Goal: Obtain resource: Obtain resource

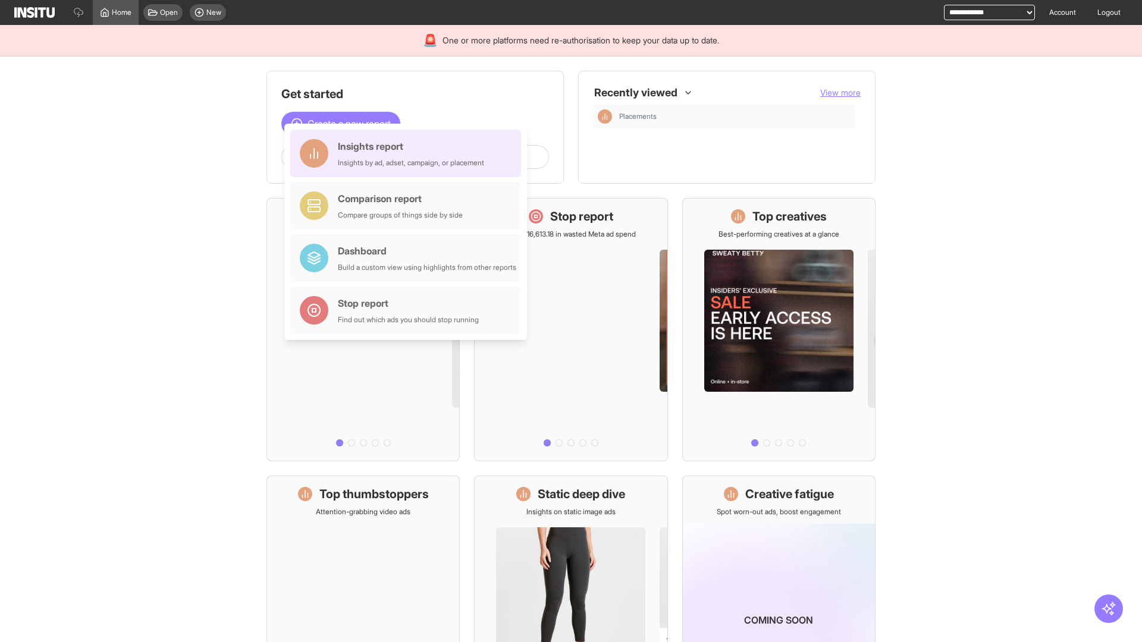
click at [409, 153] on div "Insights report Insights by ad, adset, campaign, or placement" at bounding box center [411, 153] width 146 height 29
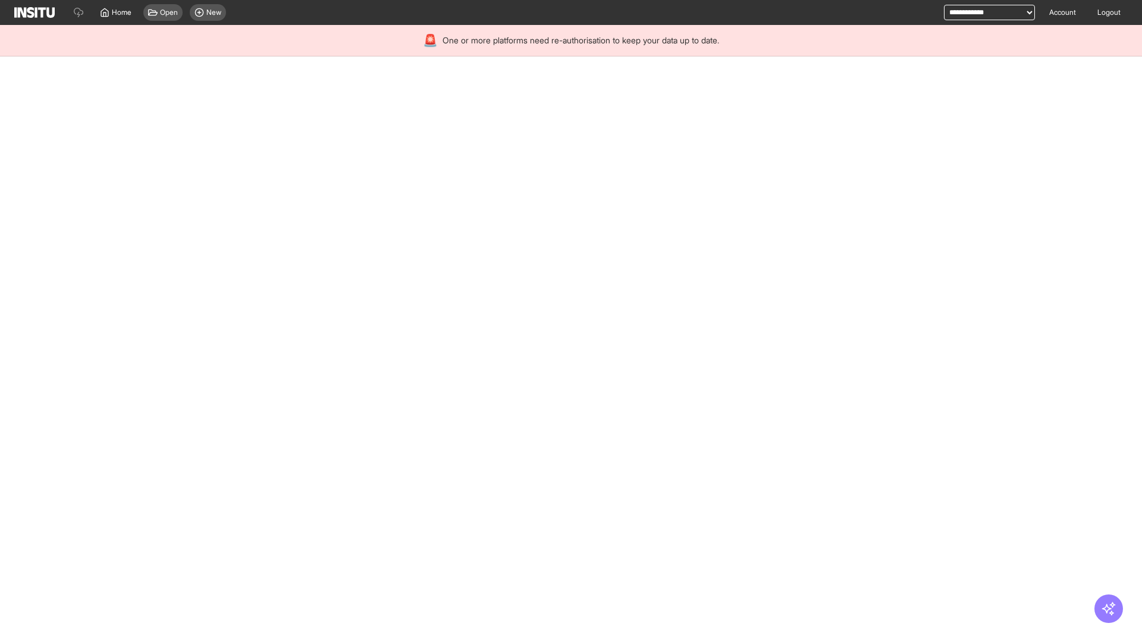
select select "**"
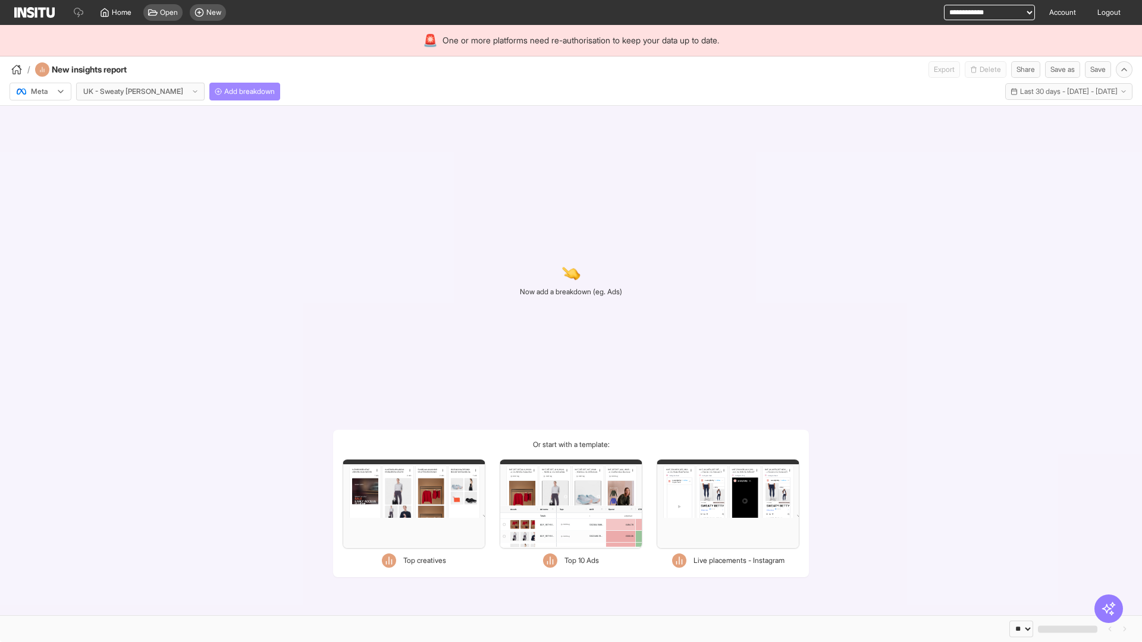
click at [224, 92] on span "Add breakdown" at bounding box center [249, 92] width 51 height 10
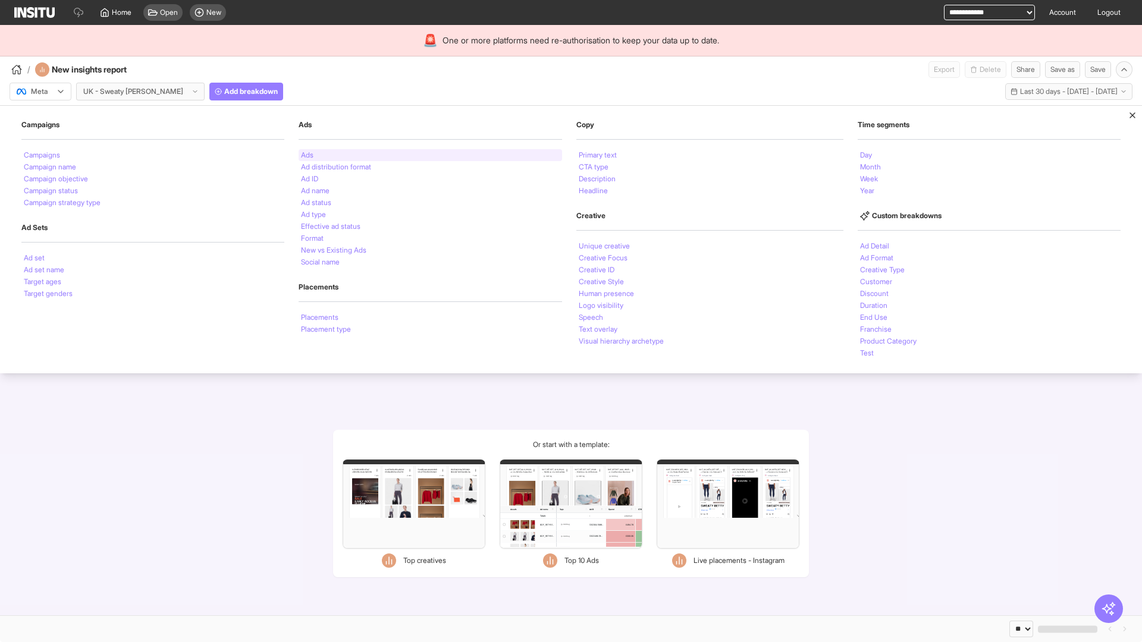
click at [306, 155] on li "Ads" at bounding box center [307, 155] width 12 height 7
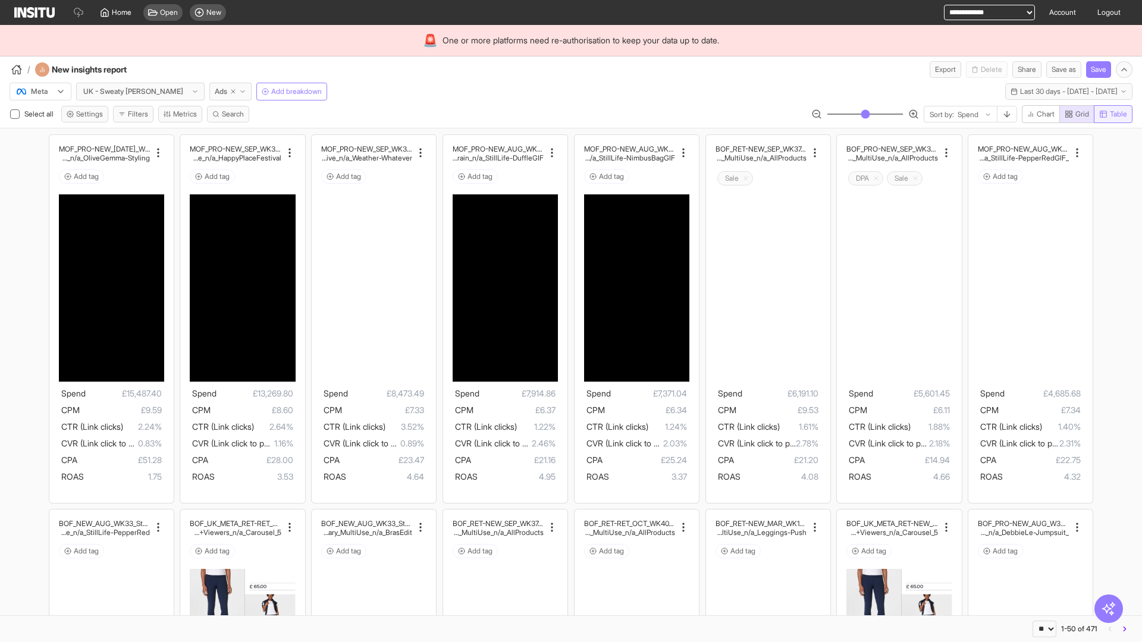
click at [1112, 114] on span "Table" at bounding box center [1118, 114] width 17 height 10
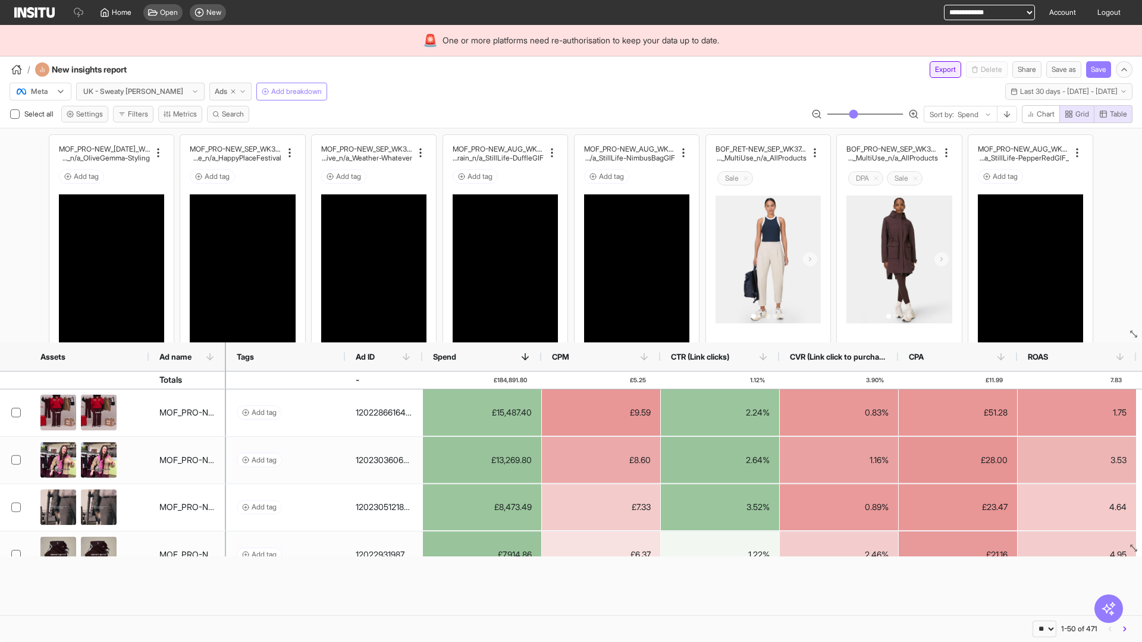
click at [938, 70] on button "Export" at bounding box center [946, 69] width 32 height 17
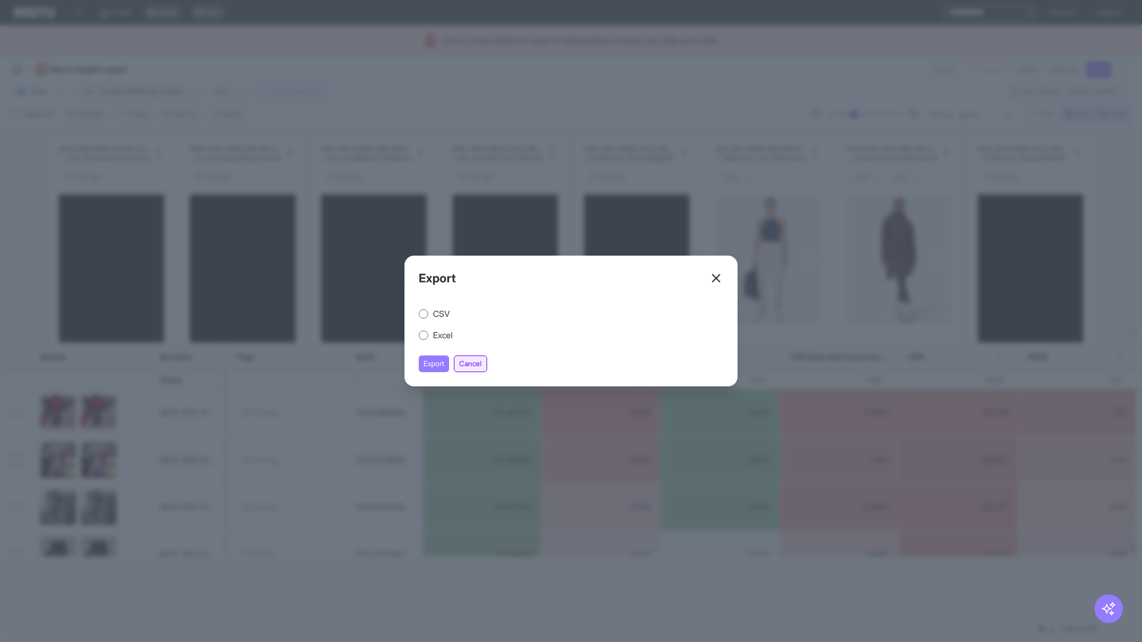
click at [472, 364] on button "Cancel" at bounding box center [470, 364] width 33 height 17
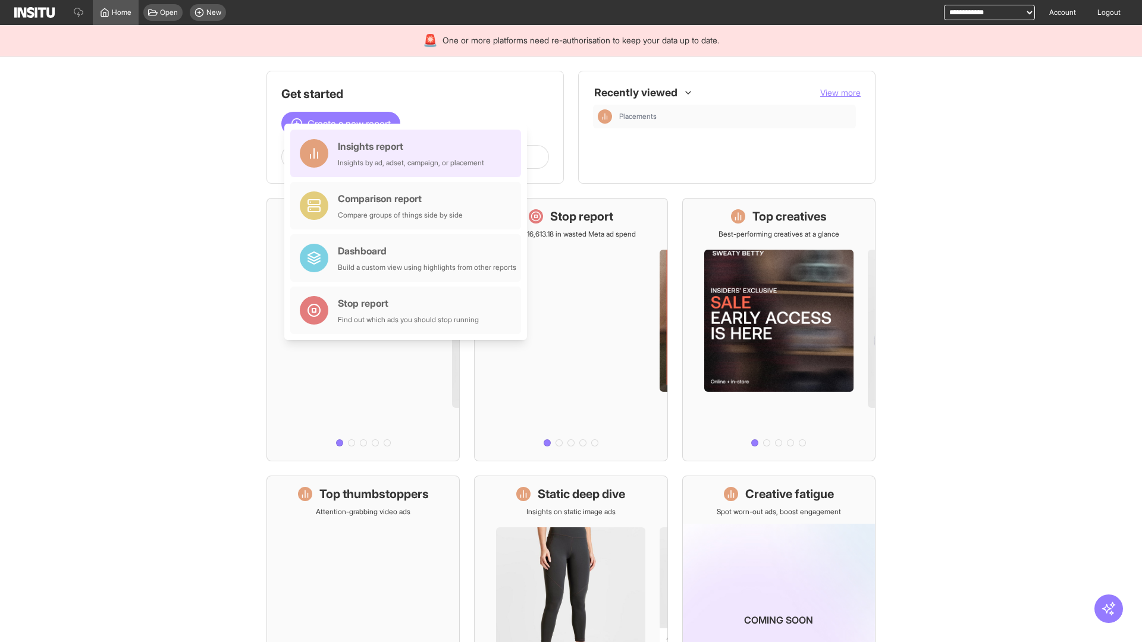
click at [409, 153] on div "Insights report Insights by ad, adset, campaign, or placement" at bounding box center [411, 153] width 146 height 29
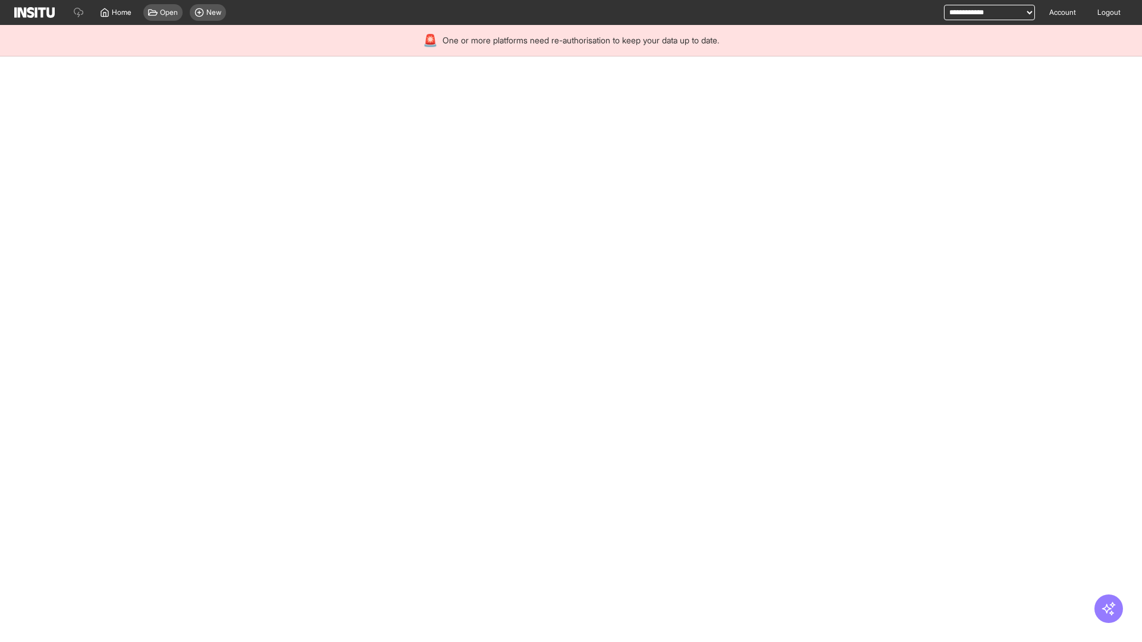
select select "**"
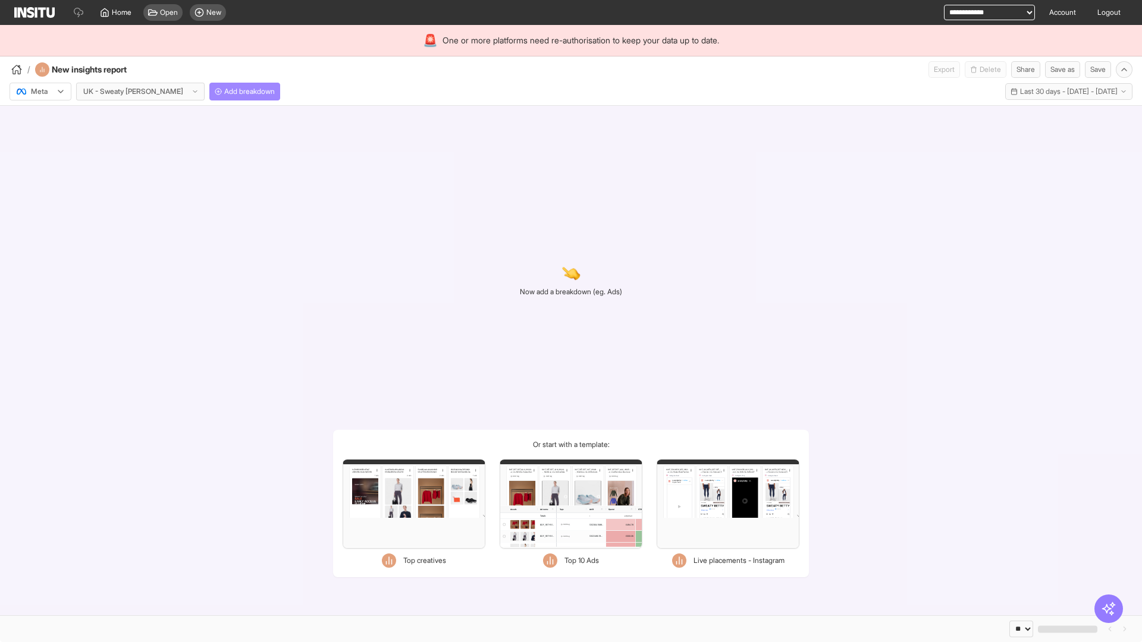
click at [224, 92] on span "Add breakdown" at bounding box center [249, 92] width 51 height 10
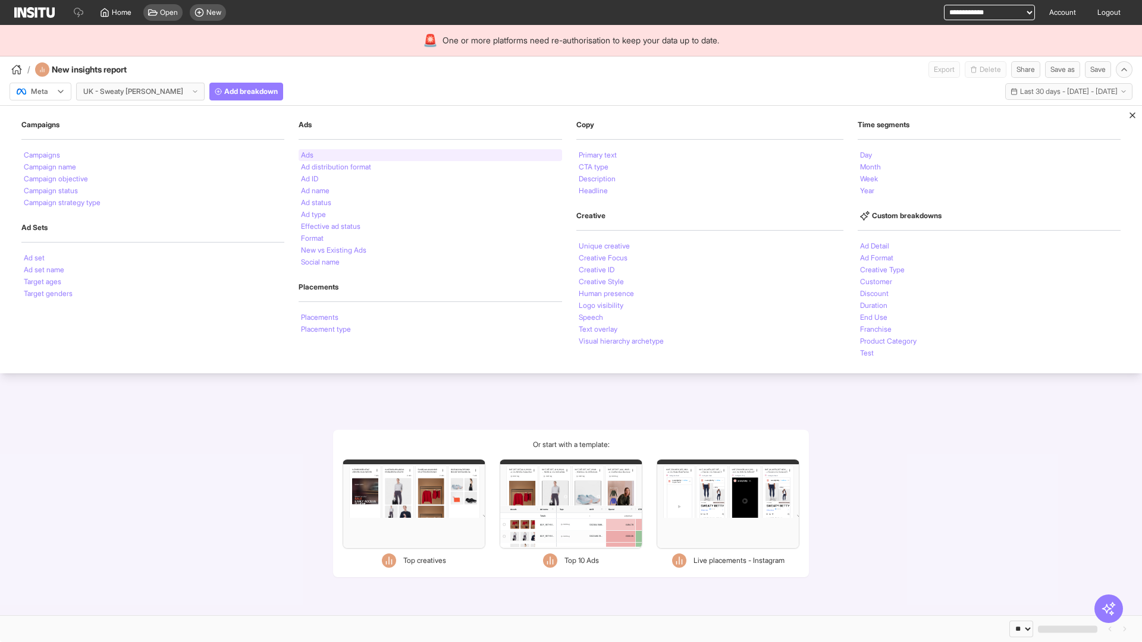
click at [306, 155] on li "Ads" at bounding box center [307, 155] width 12 height 7
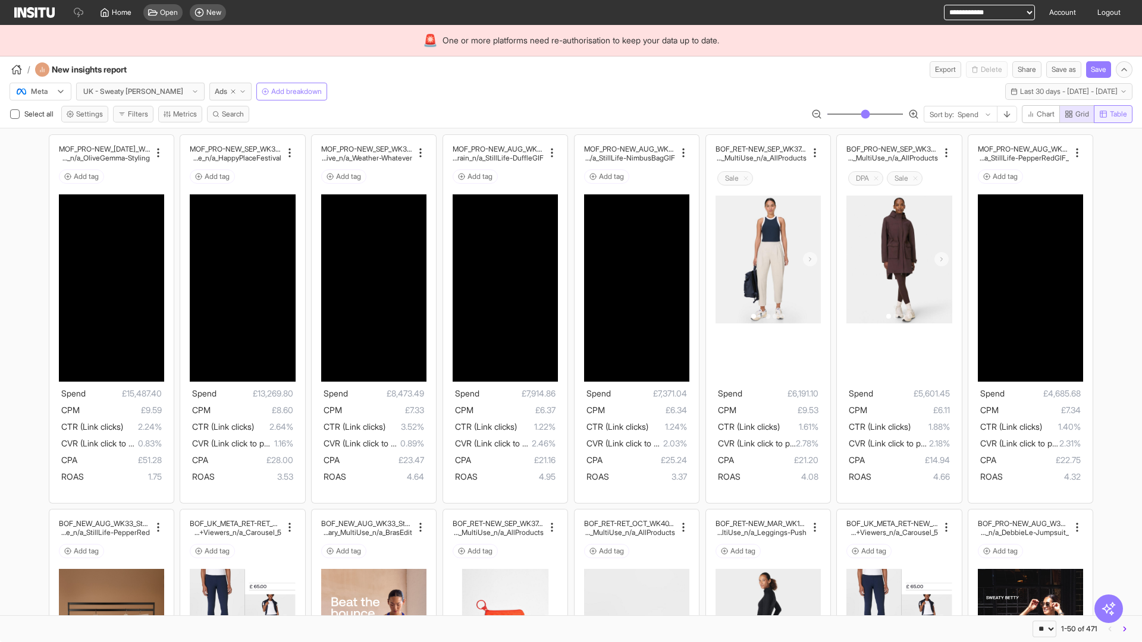
click at [1112, 114] on span "Table" at bounding box center [1118, 114] width 17 height 10
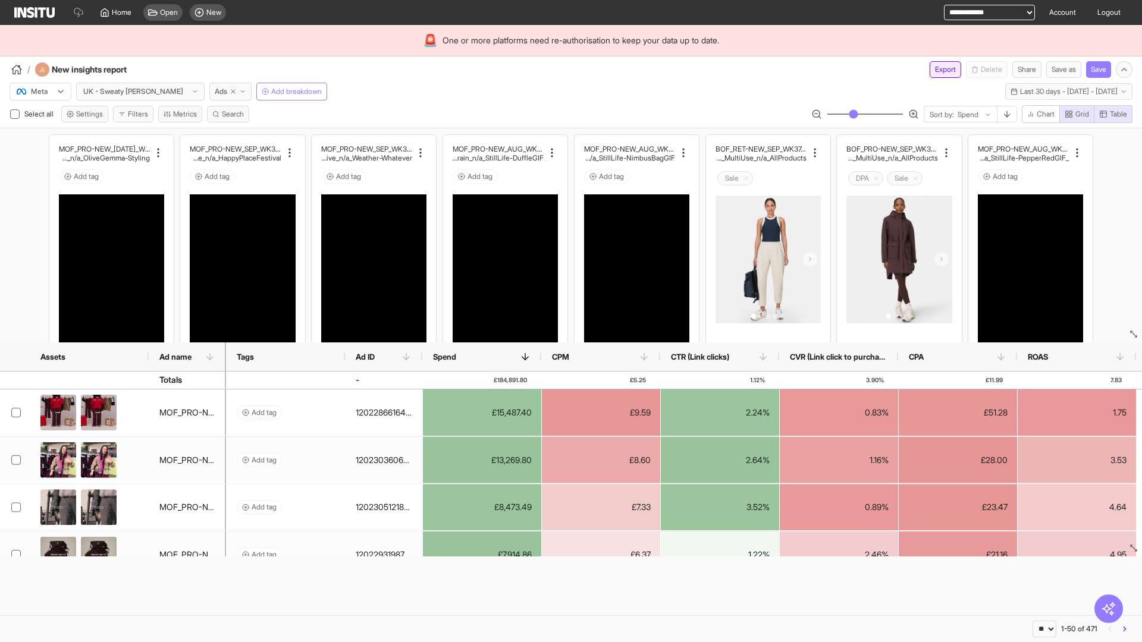
click at [938, 70] on button "Export" at bounding box center [946, 69] width 32 height 17
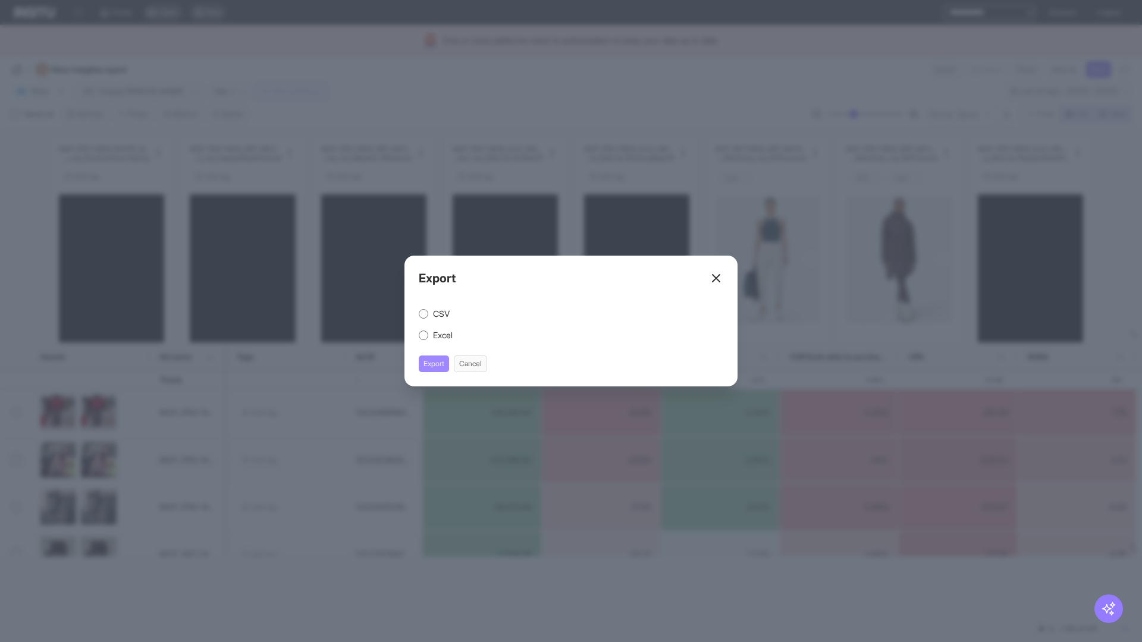
click at [434, 364] on button "Export" at bounding box center [434, 364] width 30 height 17
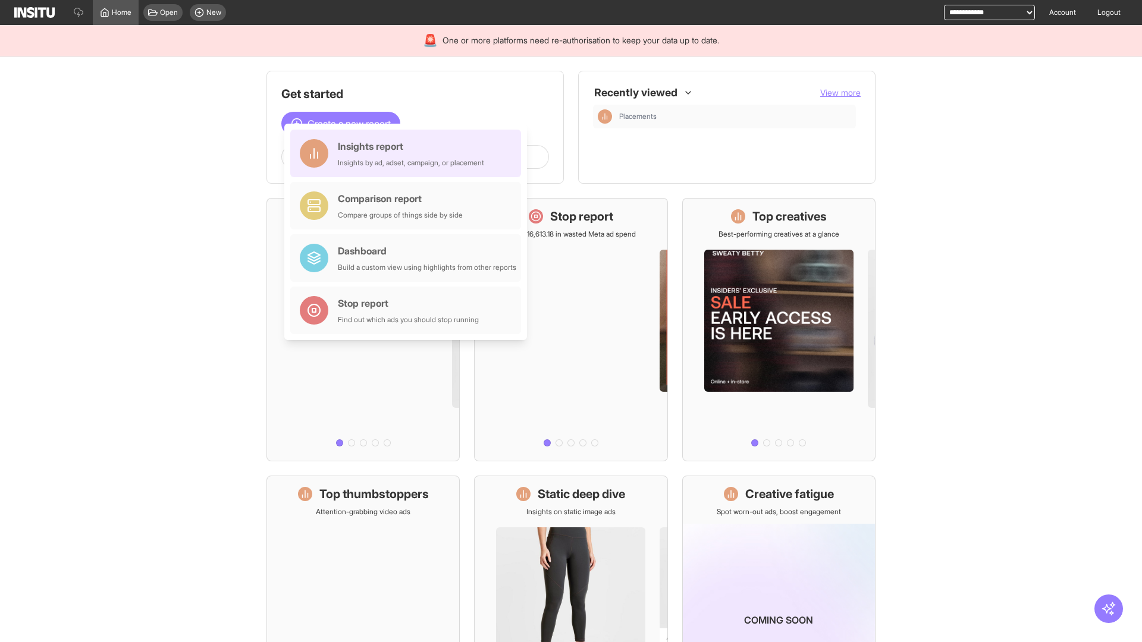
click at [409, 153] on div "Insights report Insights by ad, adset, campaign, or placement" at bounding box center [411, 153] width 146 height 29
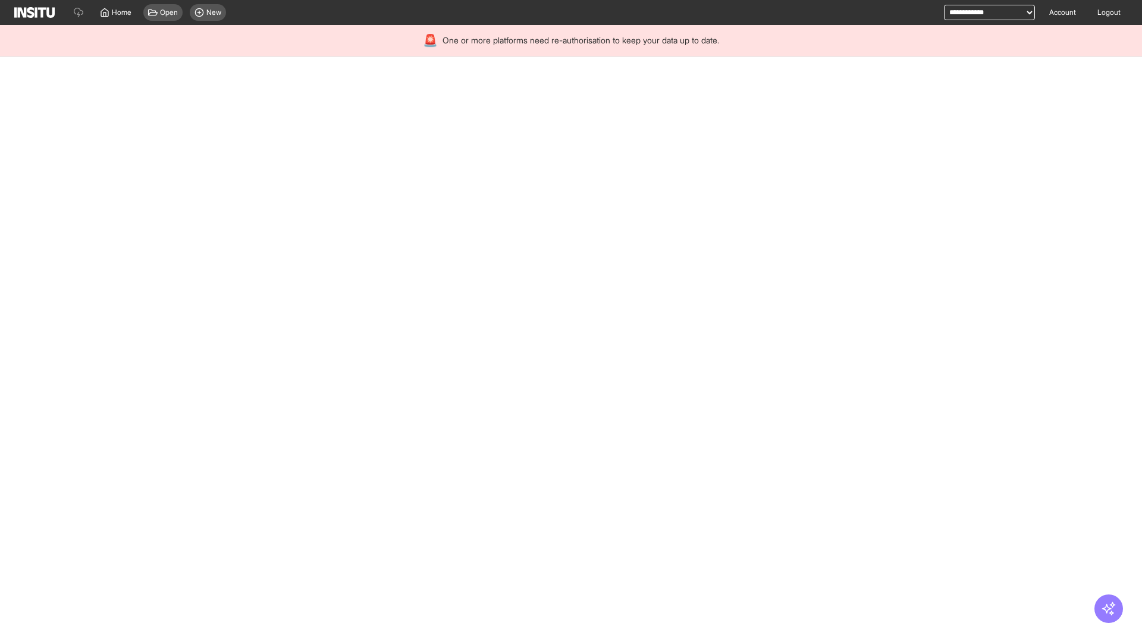
select select "**"
